Goal: Information Seeking & Learning: Learn about a topic

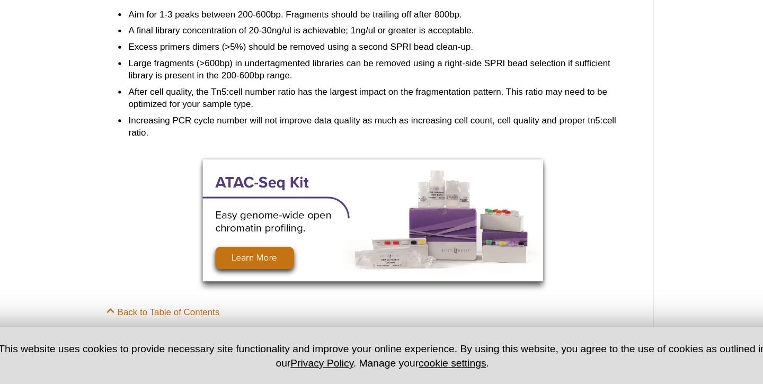
scroll to position [2590, 0]
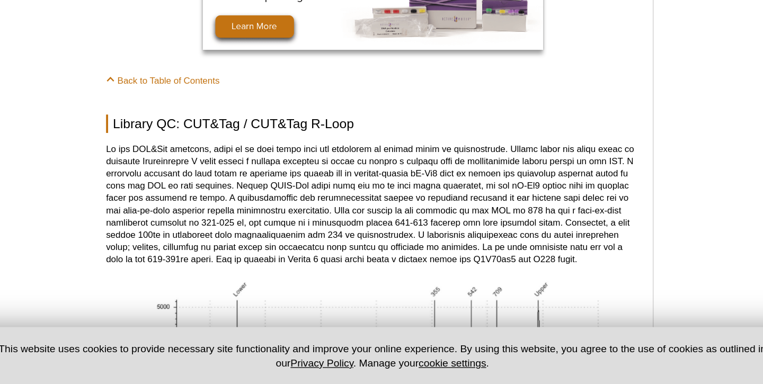
click at [262, 280] on p at bounding box center [322, 244] width 415 height 95
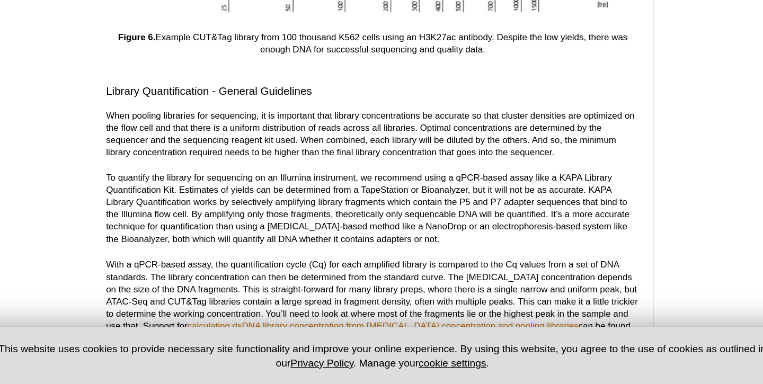
scroll to position [3766, 0]
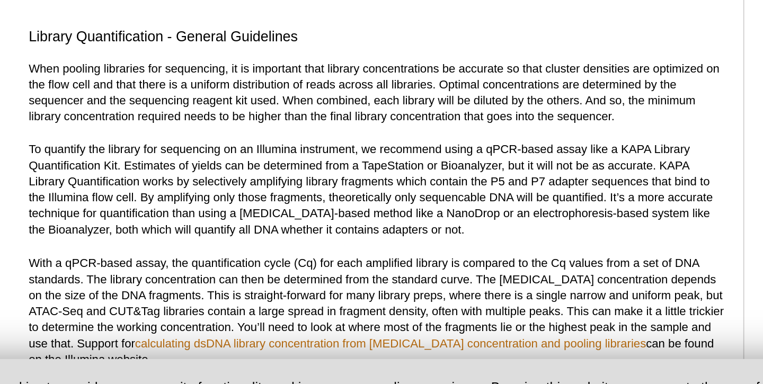
drag, startPoint x: 181, startPoint y: 214, endPoint x: 264, endPoint y: 224, distance: 83.2
click at [264, 224] on p "To quantify the library for sequencing on an Illumina instrument, we recommend …" at bounding box center [322, 238] width 415 height 57
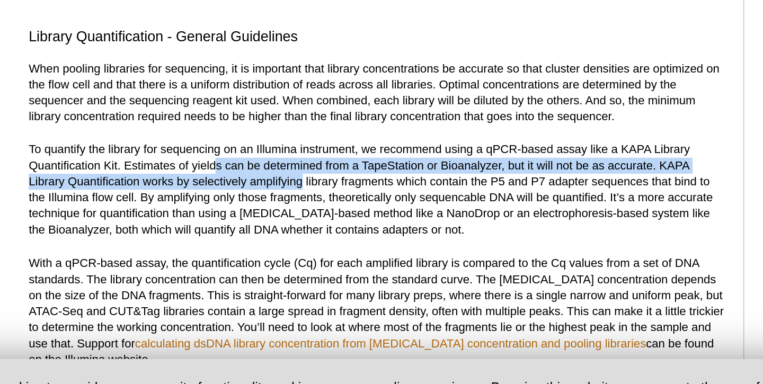
drag, startPoint x: 226, startPoint y: 216, endPoint x: 278, endPoint y: 224, distance: 52.5
click at [278, 224] on p "To quantify the library for sequencing on an Illumina instrument, we recommend …" at bounding box center [322, 238] width 415 height 57
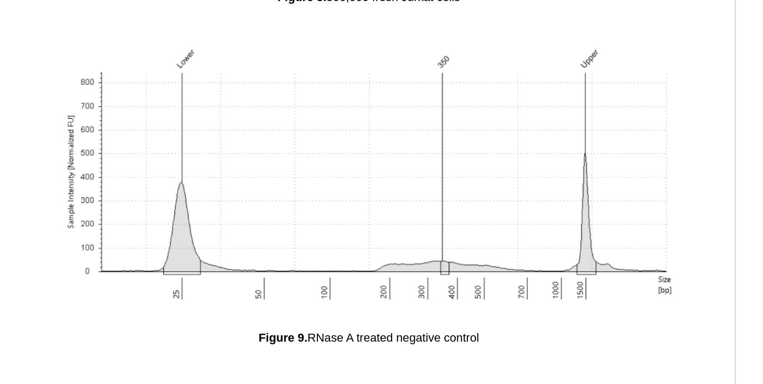
scroll to position [3868, 0]
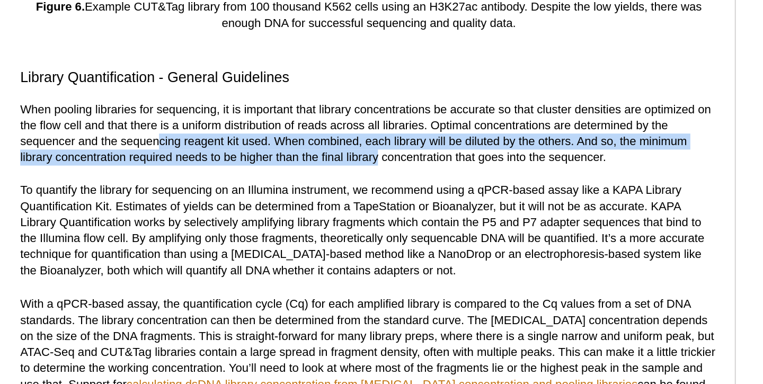
drag, startPoint x: 197, startPoint y: 76, endPoint x: 328, endPoint y: 89, distance: 132.0
click at [328, 89] on p "When pooling libraries for sequencing, it is important that library concentrati…" at bounding box center [322, 79] width 415 height 38
click at [309, 132] on p "To quantify the library for sequencing on an Illumina instrument, we recommend …" at bounding box center [322, 137] width 415 height 57
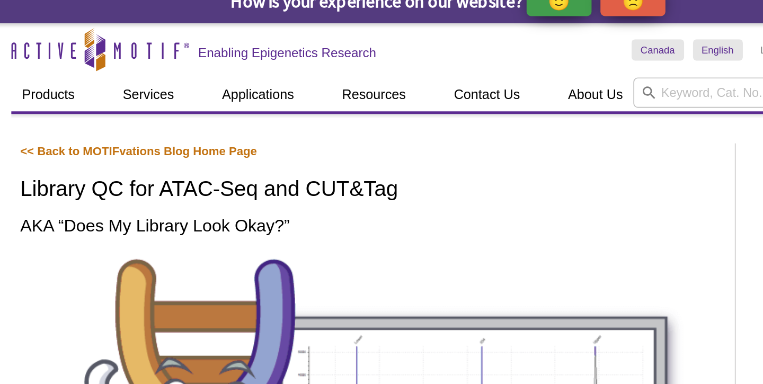
scroll to position [0, 0]
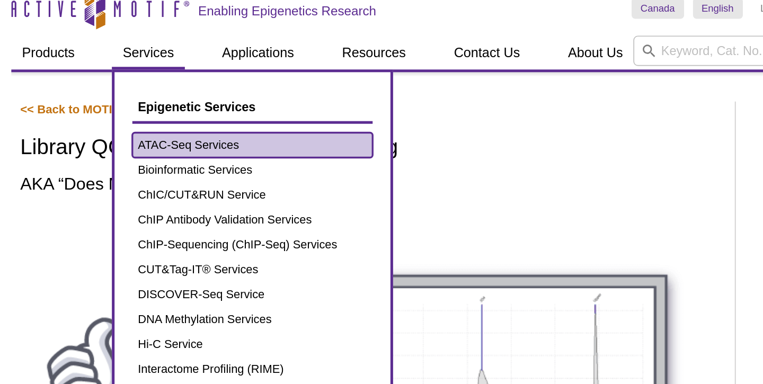
click at [202, 122] on link "ATAC-Seq Services" at bounding box center [253, 124] width 143 height 15
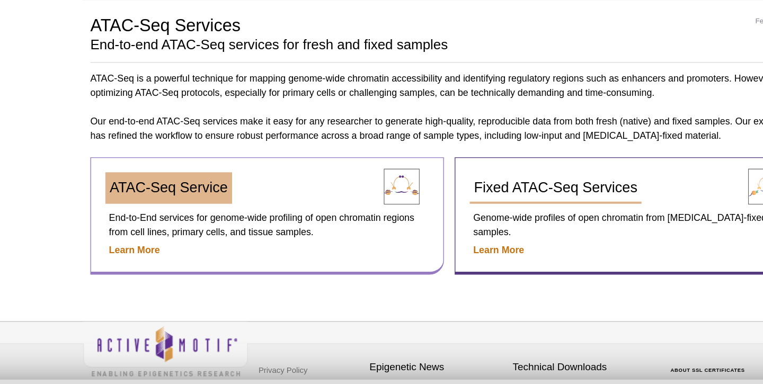
scroll to position [8, 0]
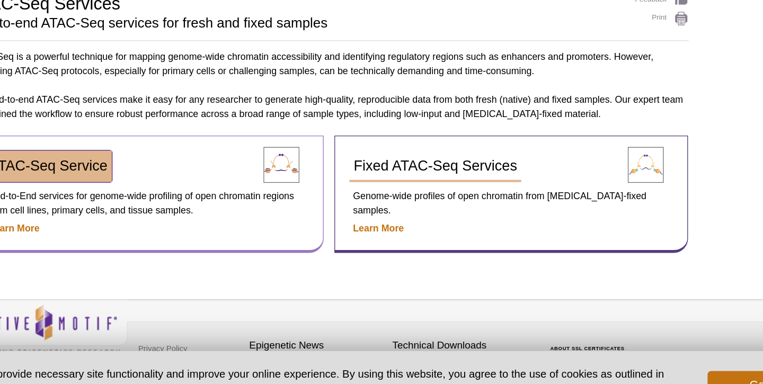
click at [217, 210] on link "ATAC-Seq Service" at bounding box center [174, 202] width 94 height 23
